Goal: Transaction & Acquisition: Subscribe to service/newsletter

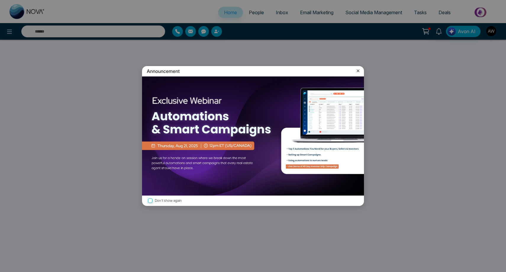
select select "*"
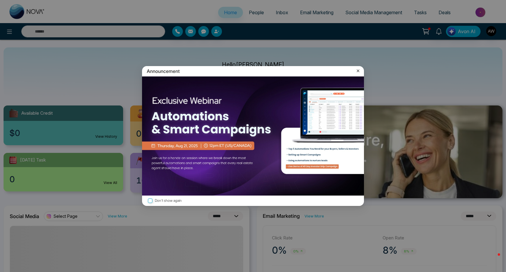
click at [168, 202] on label "Don't show again" at bounding box center [253, 201] width 212 height 6
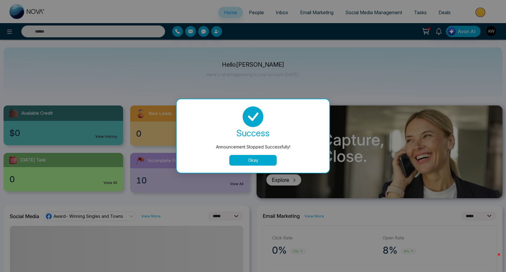
click at [255, 158] on button "Okay" at bounding box center [252, 160] width 47 height 11
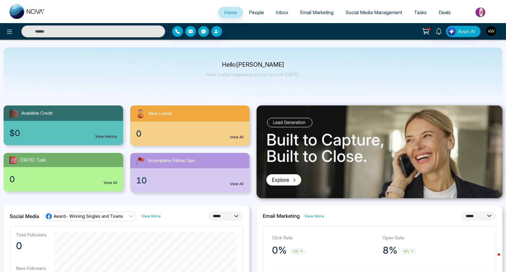
click at [323, 13] on span "Email Marketing" at bounding box center [316, 12] width 33 height 6
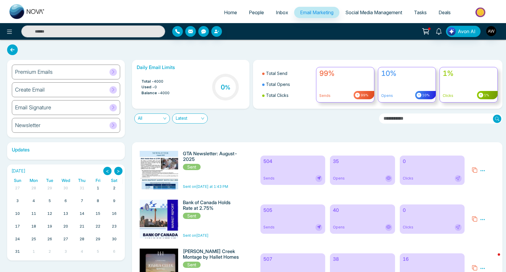
click at [35, 71] on h6 "Premium Emails" at bounding box center [34, 72] width 38 height 7
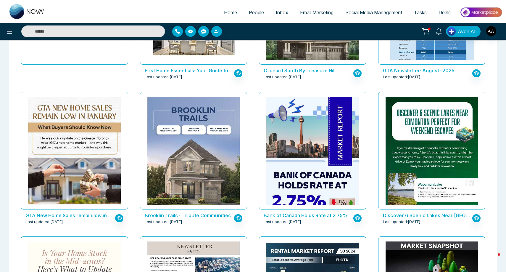
scroll to position [134, 0]
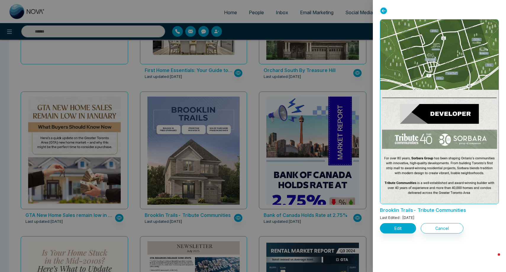
scroll to position [815, 0]
click at [384, 10] on icon at bounding box center [383, 10] width 7 height 7
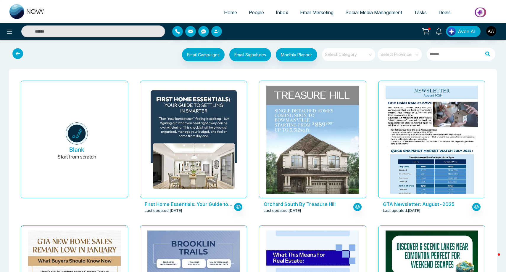
scroll to position [0, 0]
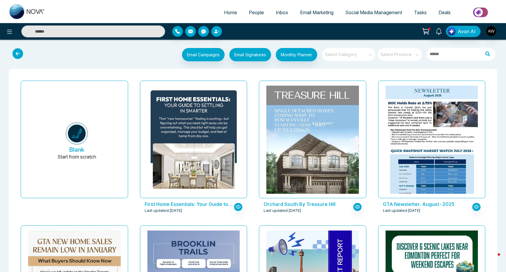
click at [253, 12] on span "People" at bounding box center [256, 12] width 15 height 6
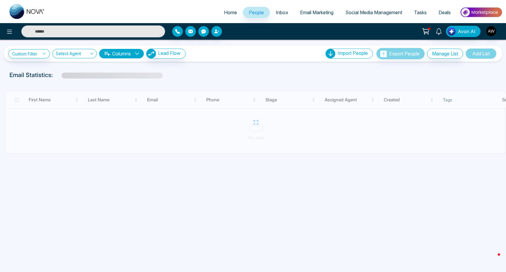
click at [133, 30] on input "text" at bounding box center [93, 31] width 144 height 12
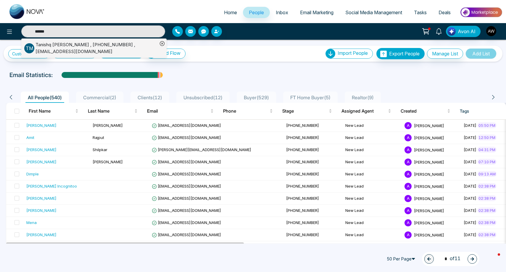
type input "******"
click at [56, 47] on div "[PERSON_NAME] , [PHONE_NUMBER] , [EMAIL_ADDRESS][DOMAIN_NAME]" at bounding box center [97, 47] width 122 height 13
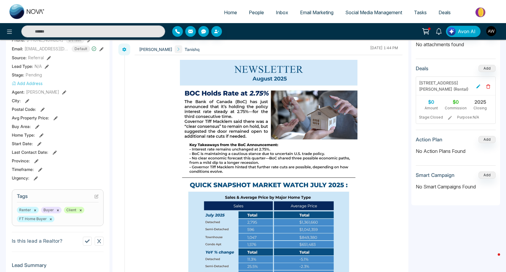
scroll to position [132, 0]
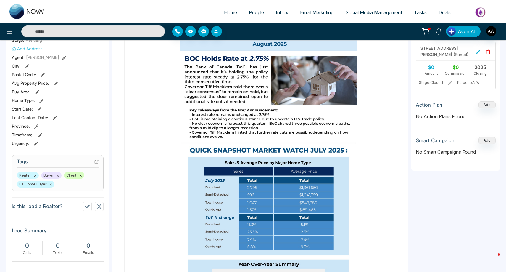
click at [87, 180] on div "Renter × Buyer × Client × FT Home Buyer ×" at bounding box center [58, 179] width 82 height 15
click at [98, 161] on icon at bounding box center [96, 161] width 4 height 4
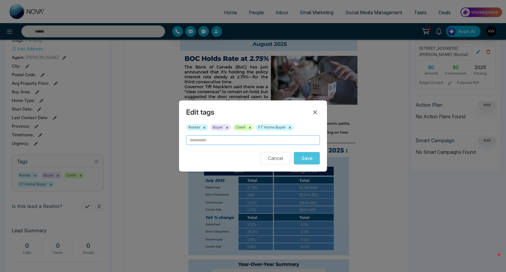
click at [199, 141] on input "text" at bounding box center [253, 139] width 134 height 9
type input "**********"
click at [313, 162] on button "Save" at bounding box center [307, 158] width 26 height 12
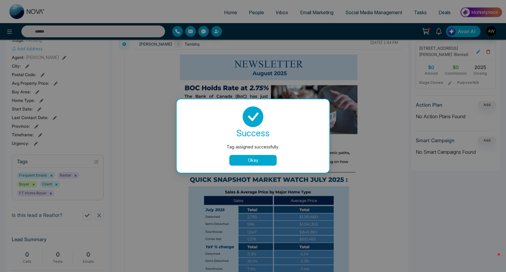
click at [249, 159] on button "Okay" at bounding box center [252, 160] width 47 height 11
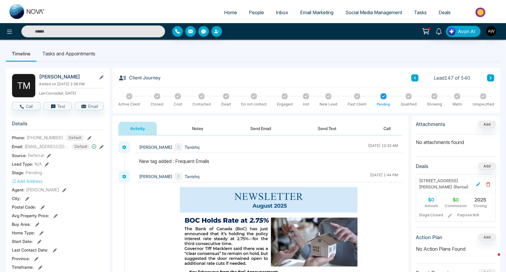
scroll to position [0, 0]
click at [249, 12] on span "People" at bounding box center [256, 12] width 15 height 6
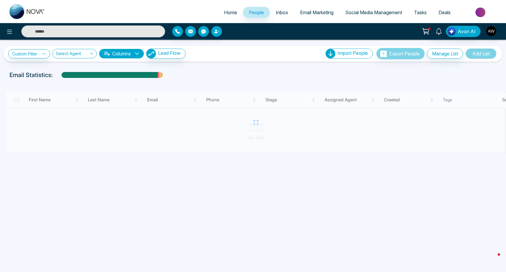
click at [450, 55] on button "Manage List" at bounding box center [445, 54] width 36 height 10
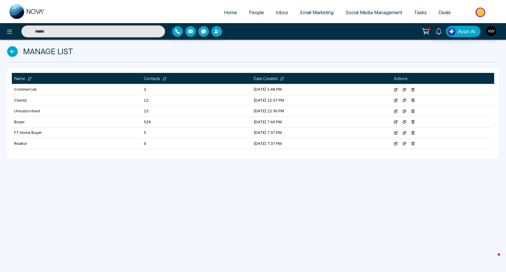
click at [12, 53] on icon at bounding box center [12, 51] width 11 height 11
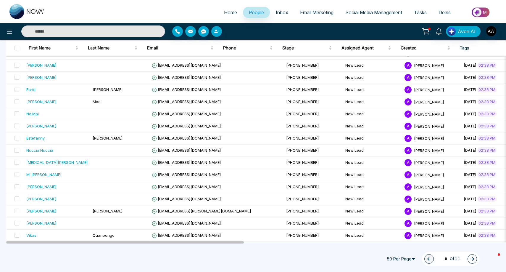
scroll to position [485, 0]
click at [472, 257] on icon "button" at bounding box center [472, 259] width 4 height 4
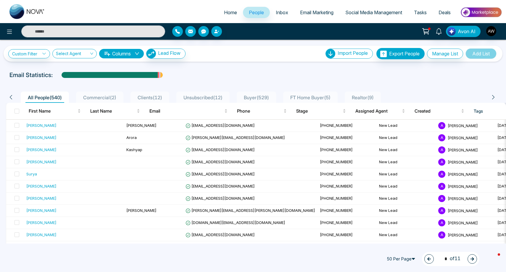
scroll to position [0, 0]
click at [474, 258] on button "button" at bounding box center [471, 258] width 9 height 9
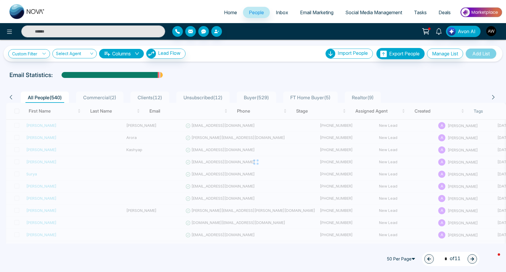
type input "*"
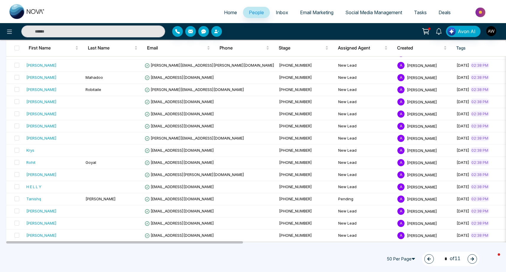
scroll to position [485, 0]
click at [17, 200] on span at bounding box center [16, 198] width 5 height 5
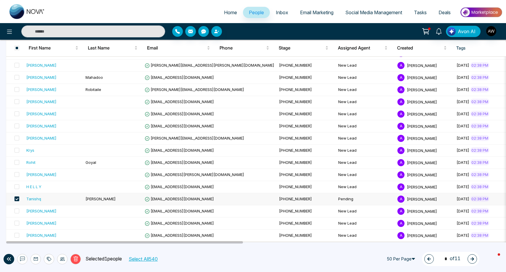
click at [17, 199] on span at bounding box center [16, 198] width 5 height 5
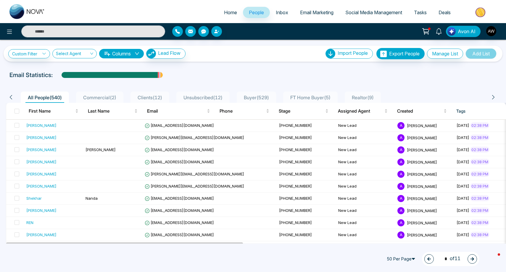
scroll to position [0, 0]
click at [34, 54] on link "Custom Filter" at bounding box center [29, 53] width 42 height 9
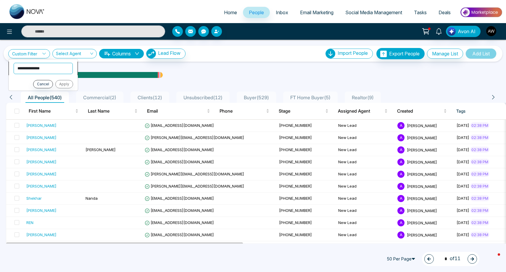
select select "****"
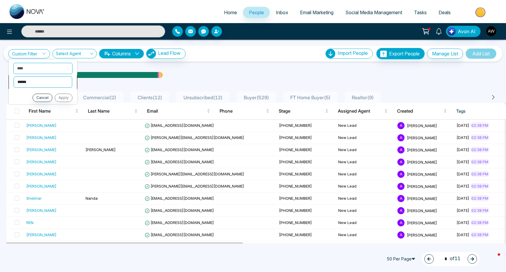
select select "*******"
select select "**********"
click at [59, 109] on button "Apply" at bounding box center [64, 109] width 18 height 8
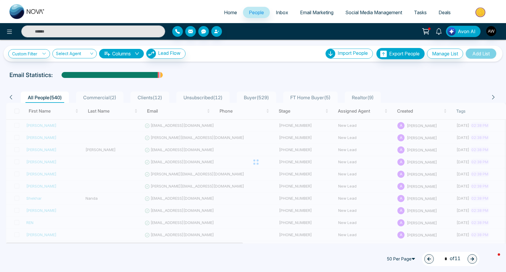
type input "*"
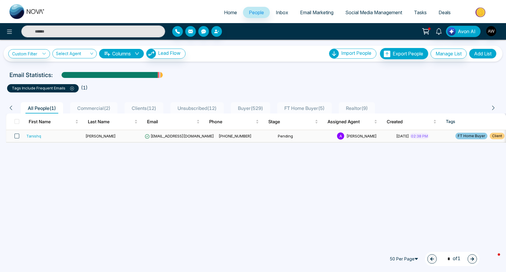
click at [17, 137] on span at bounding box center [16, 135] width 5 height 5
click at [479, 53] on button "Add List" at bounding box center [483, 54] width 28 height 10
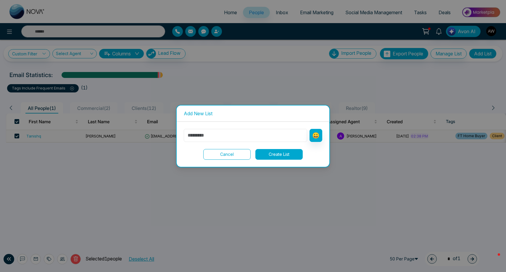
click at [235, 137] on input "text" at bounding box center [245, 135] width 123 height 13
type input "**********"
click at [265, 150] on button "Create List" at bounding box center [278, 154] width 47 height 11
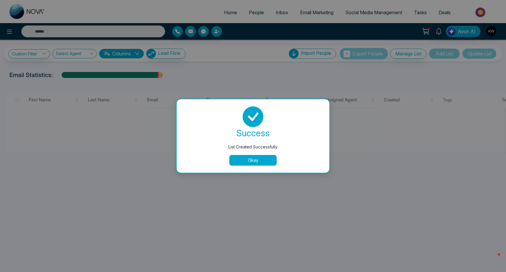
click at [258, 154] on div "success List Created Successfully Okay" at bounding box center [253, 135] width 138 height 59
click at [256, 157] on button "Okay" at bounding box center [252, 160] width 47 height 11
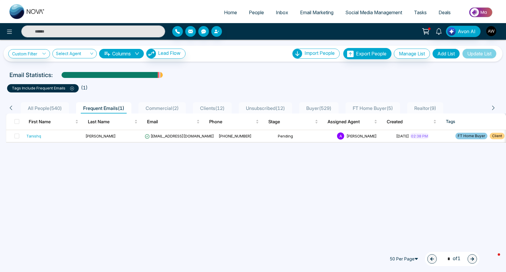
click at [313, 13] on span "Email Marketing" at bounding box center [316, 12] width 33 height 6
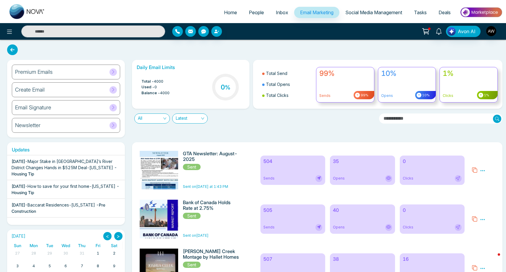
click at [88, 77] on div "Premium Emails" at bounding box center [66, 71] width 108 height 15
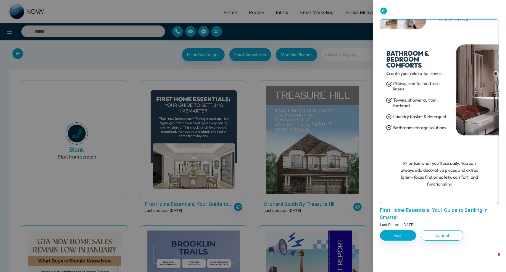
scroll to position [2, 0]
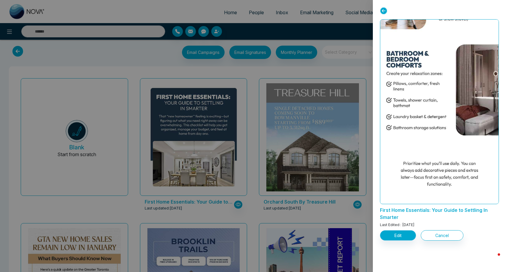
click at [402, 239] on button "Edit" at bounding box center [398, 235] width 36 height 10
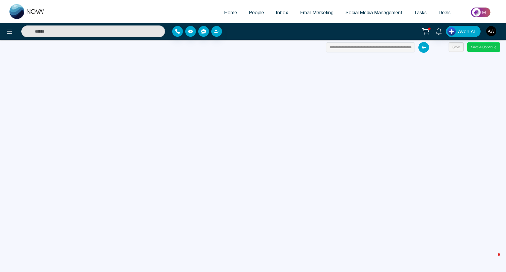
click at [484, 47] on button "Save & Continue" at bounding box center [483, 46] width 33 height 9
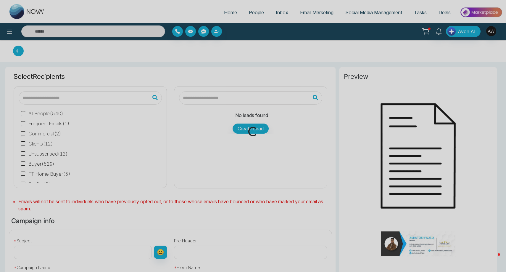
type input "**********"
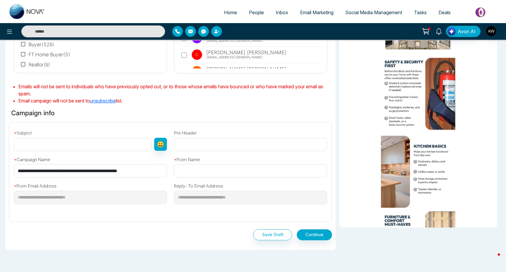
scroll to position [120, 0]
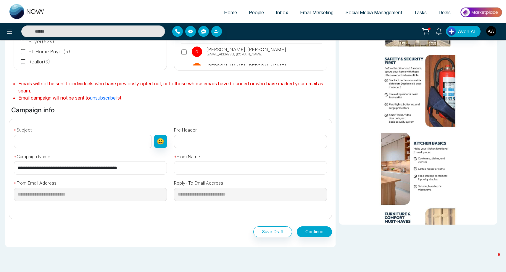
click at [142, 168] on input "**********" at bounding box center [90, 167] width 153 height 13
click at [122, 141] on input "text" at bounding box center [83, 141] width 138 height 13
paste input "**********"
type input "**********"
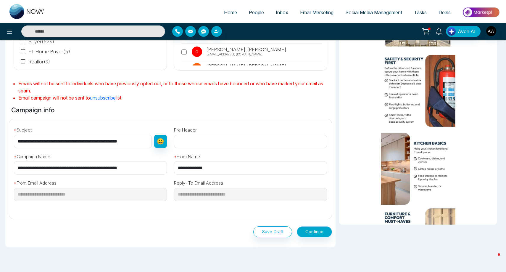
type input "**********"
click at [309, 230] on button "Continue" at bounding box center [314, 231] width 35 height 11
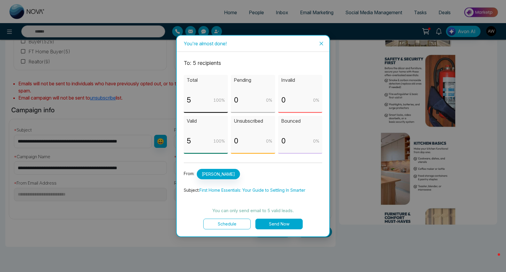
click at [286, 225] on button "Send Now" at bounding box center [278, 223] width 47 height 11
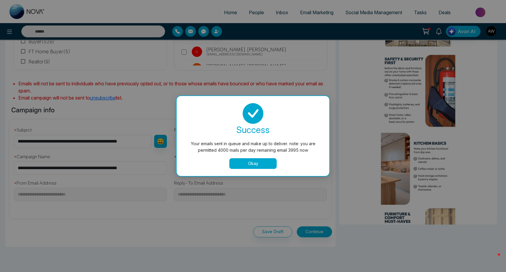
click at [259, 161] on button "Okay" at bounding box center [252, 163] width 47 height 11
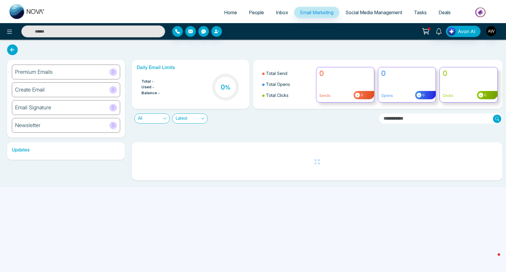
click at [368, 14] on span "Social Media Management" at bounding box center [373, 12] width 57 height 6
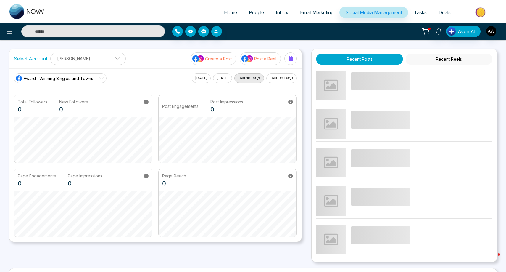
click at [263, 62] on button "Post a Reel" at bounding box center [260, 58] width 41 height 12
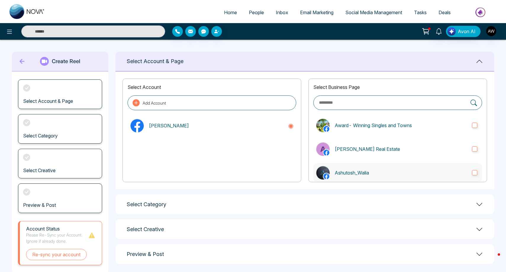
click at [335, 165] on label "Ashutosh_Walia" at bounding box center [397, 172] width 169 height 19
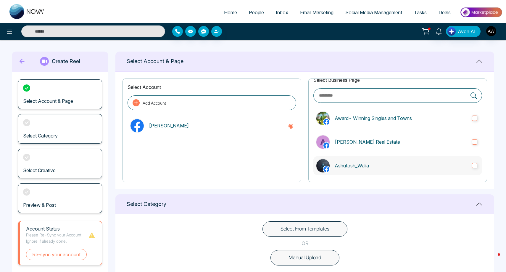
scroll to position [17, 0]
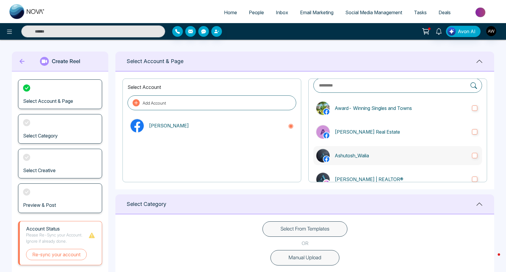
click at [336, 175] on p "[PERSON_NAME] | REALTOR®" at bounding box center [401, 178] width 133 height 7
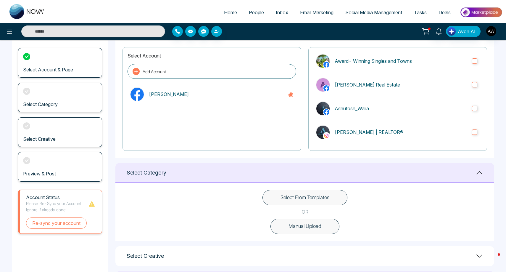
scroll to position [47, 0]
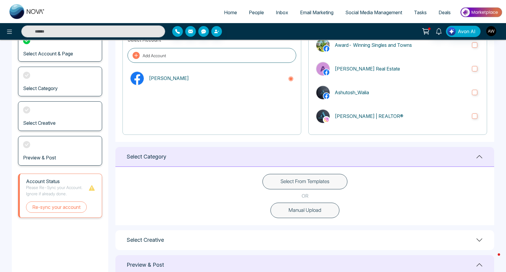
click at [296, 179] on button "Select From Templates" at bounding box center [304, 181] width 85 height 15
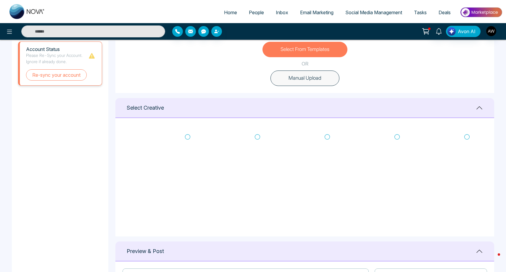
scroll to position [0, 0]
click at [188, 136] on icon at bounding box center [187, 137] width 5 height 6
type textarea "**********"
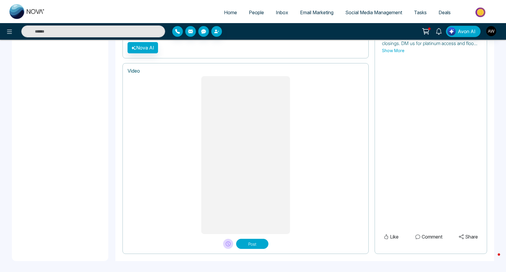
scroll to position [442, 0]
click at [252, 242] on button "Post" at bounding box center [252, 244] width 32 height 10
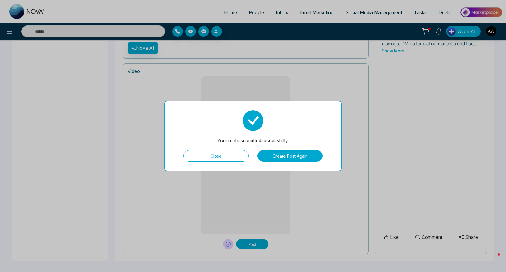
click at [208, 154] on button "Close" at bounding box center [215, 156] width 65 height 12
